Goal: Task Accomplishment & Management: Manage account settings

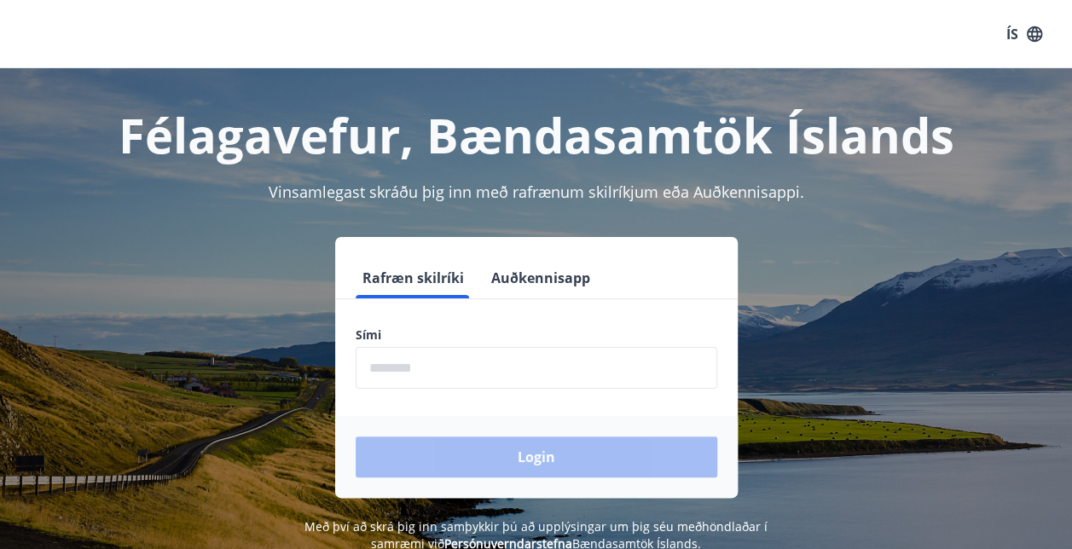
click at [374, 385] on input "phone" at bounding box center [537, 368] width 362 height 42
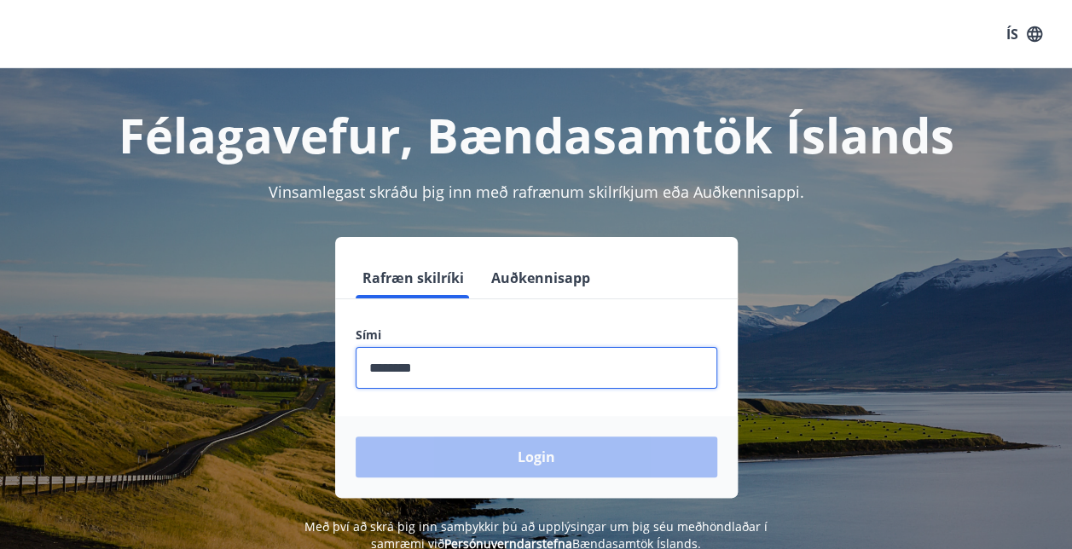
type input "********"
click at [356, 437] on button "Login" at bounding box center [537, 457] width 362 height 41
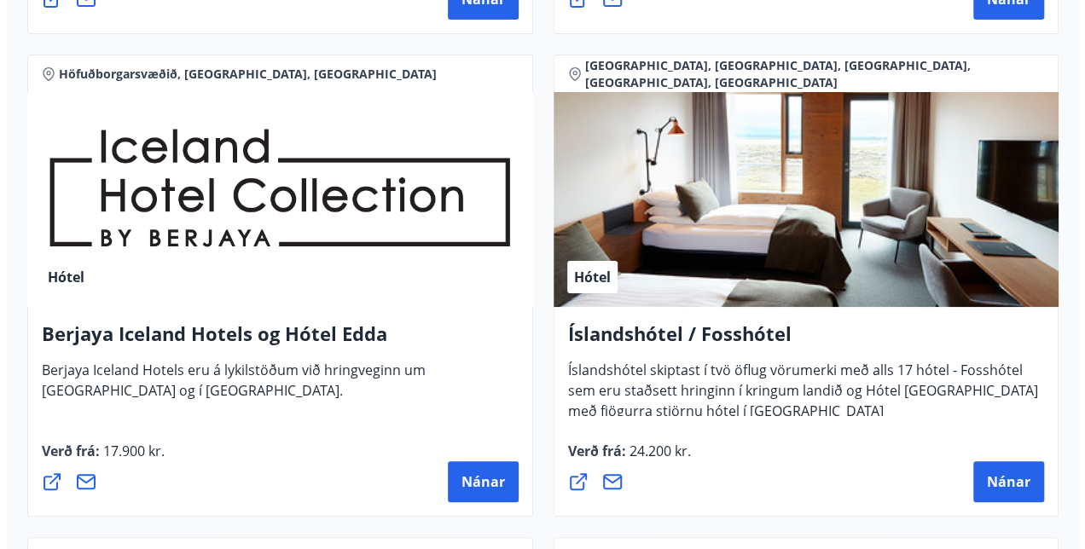
scroll to position [3193, 0]
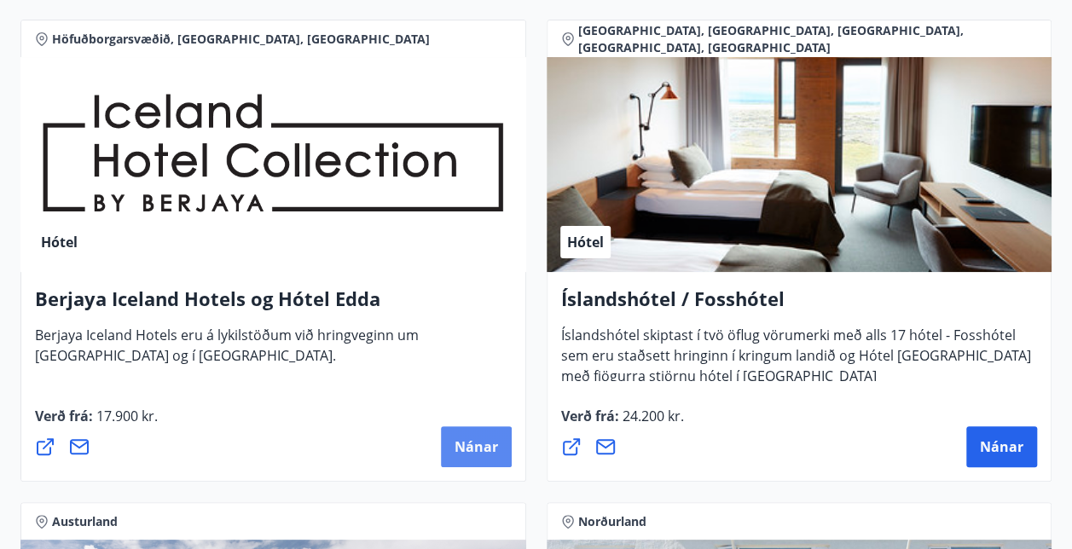
click at [464, 451] on span "Nánar" at bounding box center [477, 447] width 44 height 19
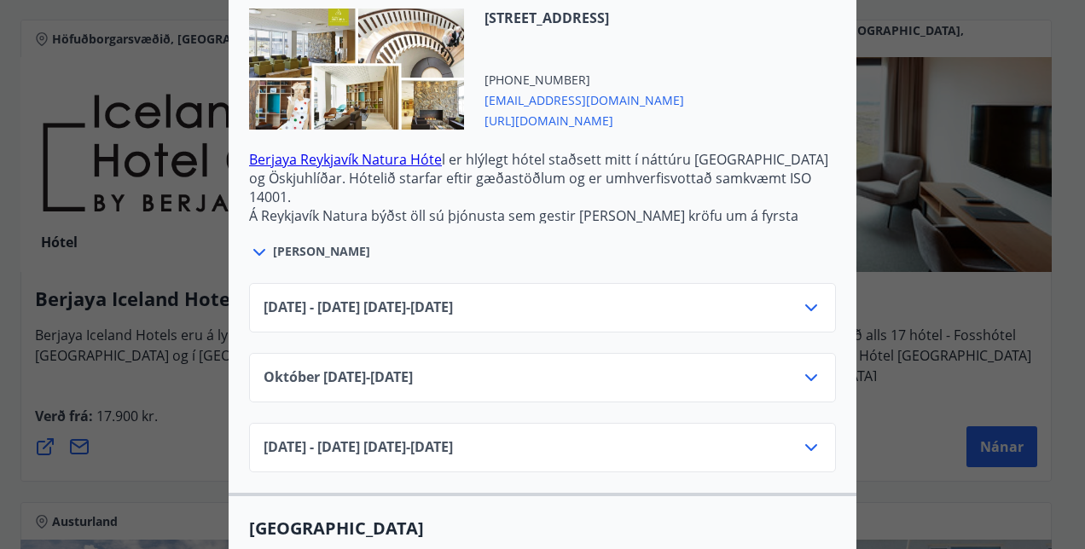
scroll to position [580, 0]
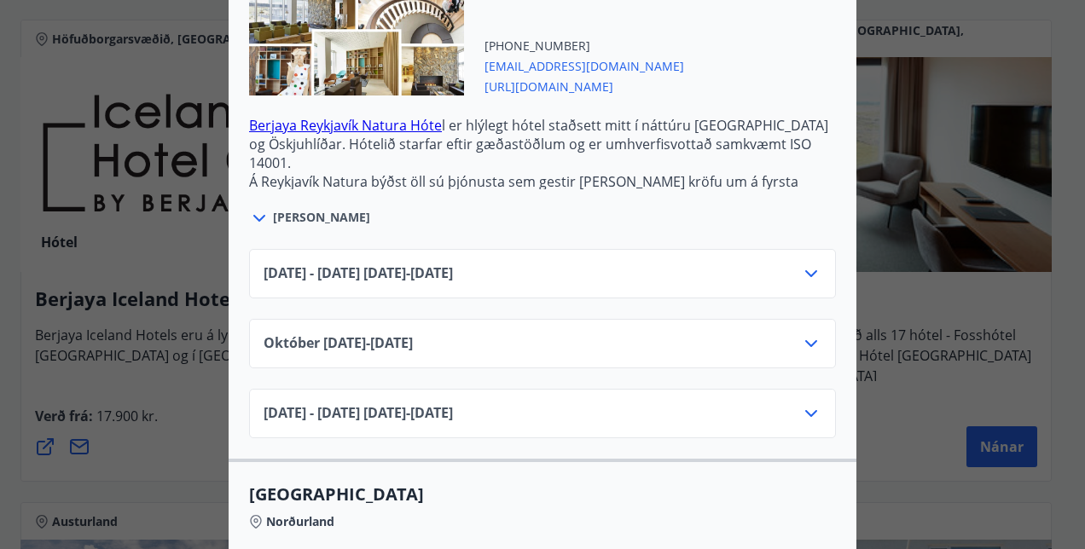
click at [758, 270] on div "[DATE] - [DATE] [DATE] - [DATE]" at bounding box center [543, 281] width 558 height 34
click at [806, 278] on icon at bounding box center [811, 274] width 20 height 20
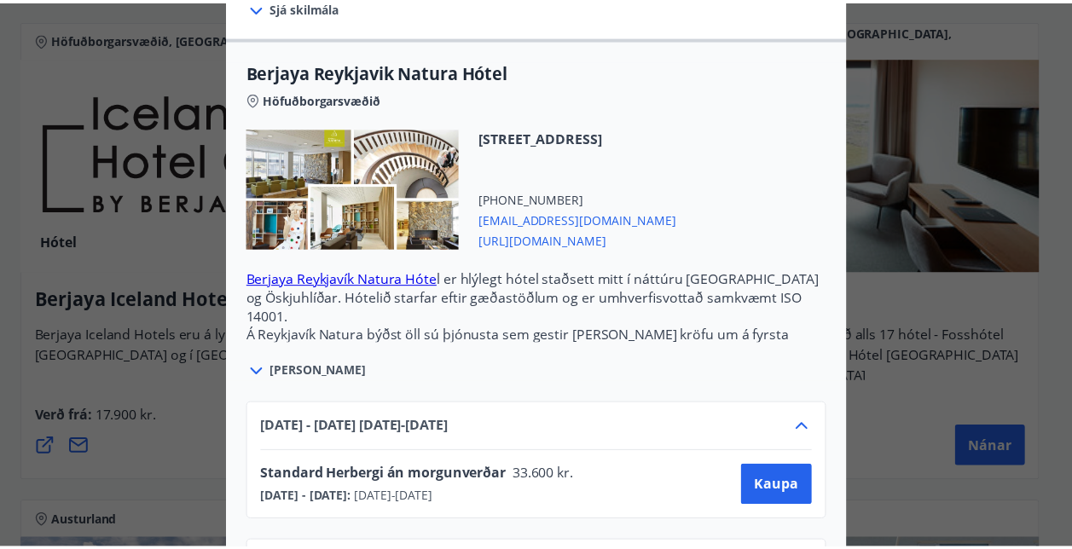
scroll to position [350, 0]
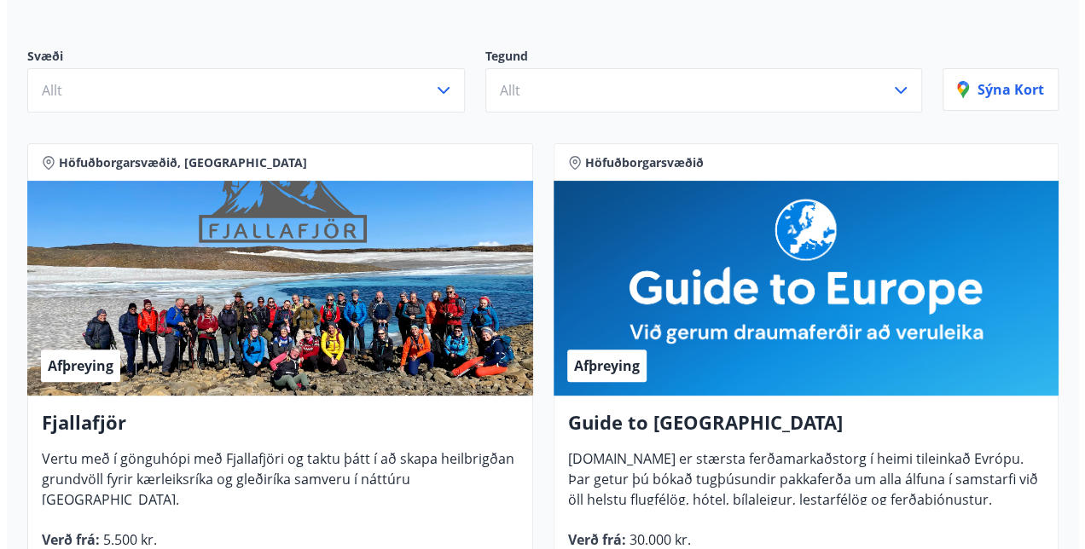
scroll to position [0, 0]
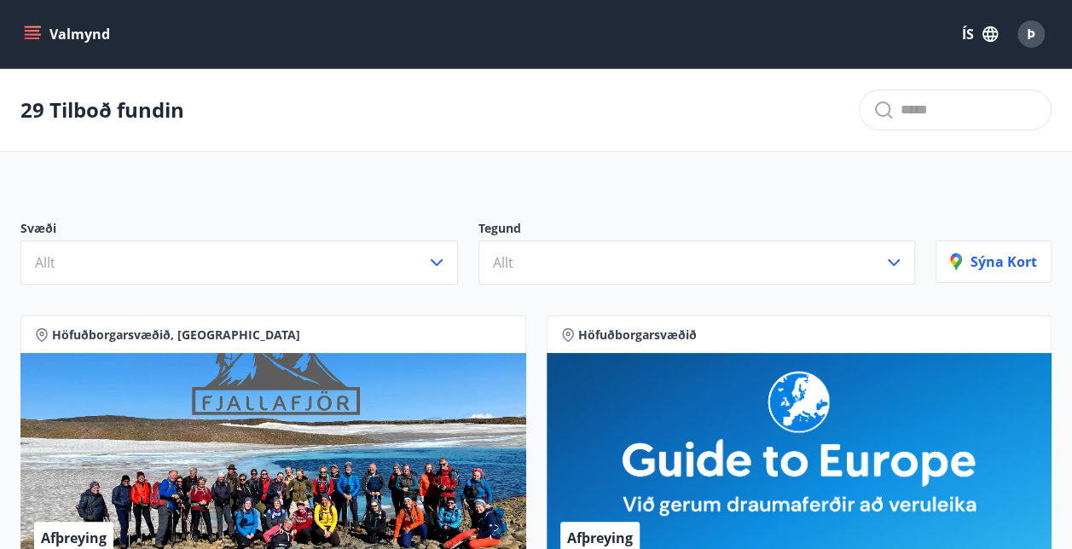
click at [31, 32] on icon "menu" at bounding box center [32, 34] width 17 height 17
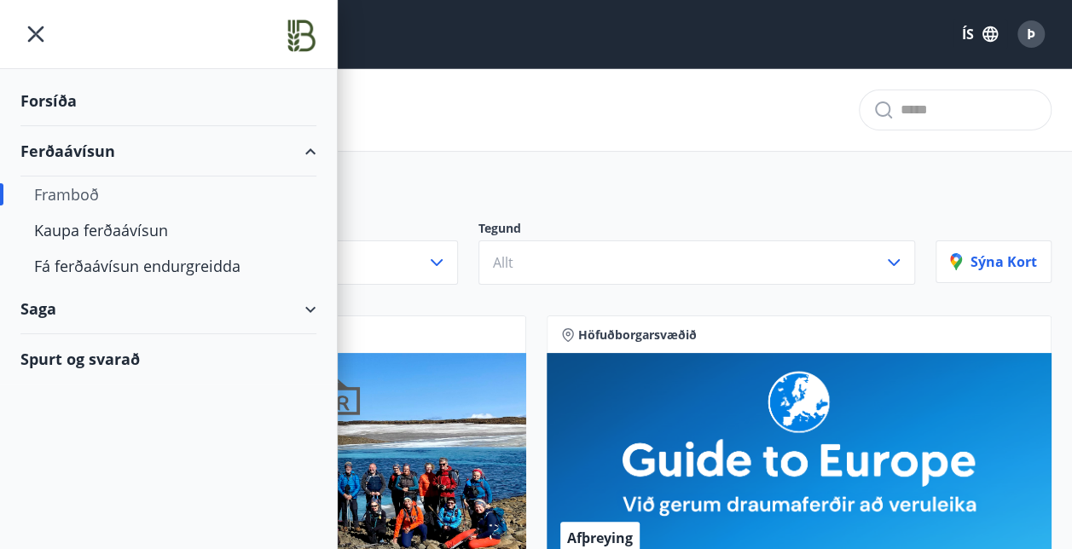
click at [31, 32] on icon "menu" at bounding box center [35, 34] width 31 height 31
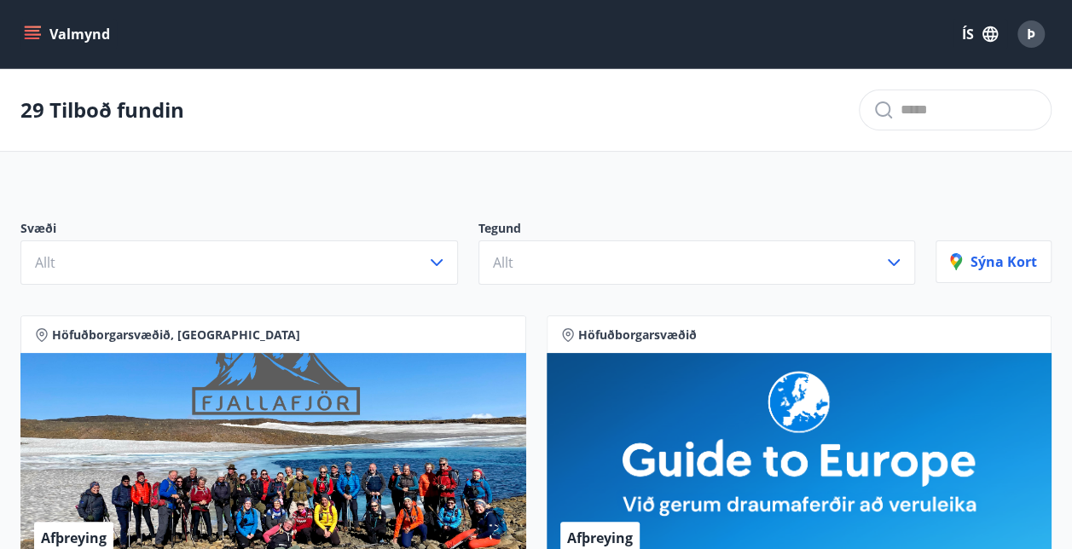
click at [1027, 39] on span "Þ" at bounding box center [1031, 34] width 9 height 19
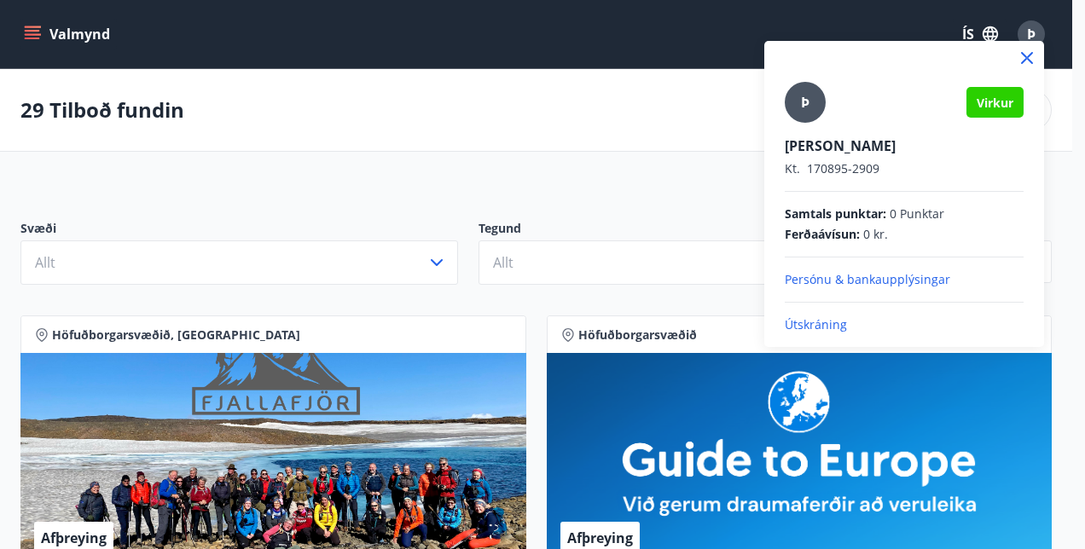
click at [823, 322] on p "Útskráning" at bounding box center [904, 324] width 239 height 17
